Goal: Task Accomplishment & Management: Manage account settings

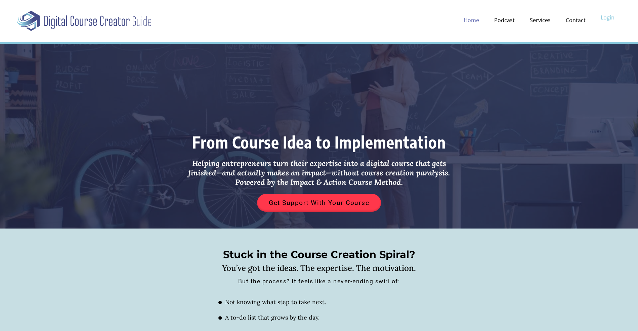
click at [605, 22] on link "Login" at bounding box center [607, 17] width 27 height 12
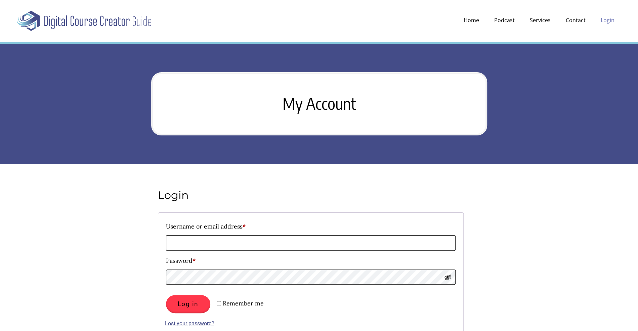
click at [181, 249] on input "Username or email address * Required" at bounding box center [311, 242] width 290 height 15
type input "**********"
